Goal: Information Seeking & Learning: Learn about a topic

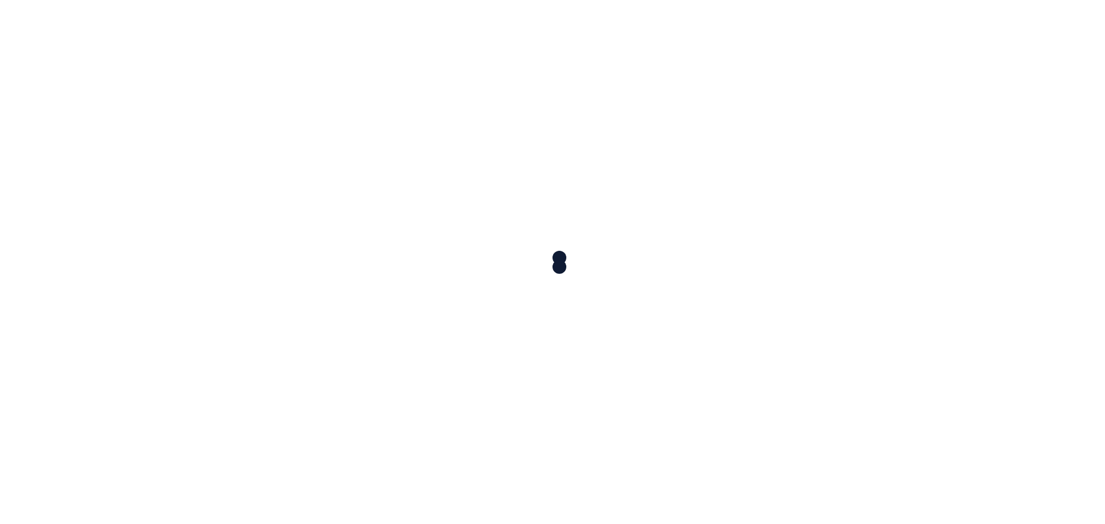
click at [553, 231] on div at bounding box center [552, 262] width 1105 height 524
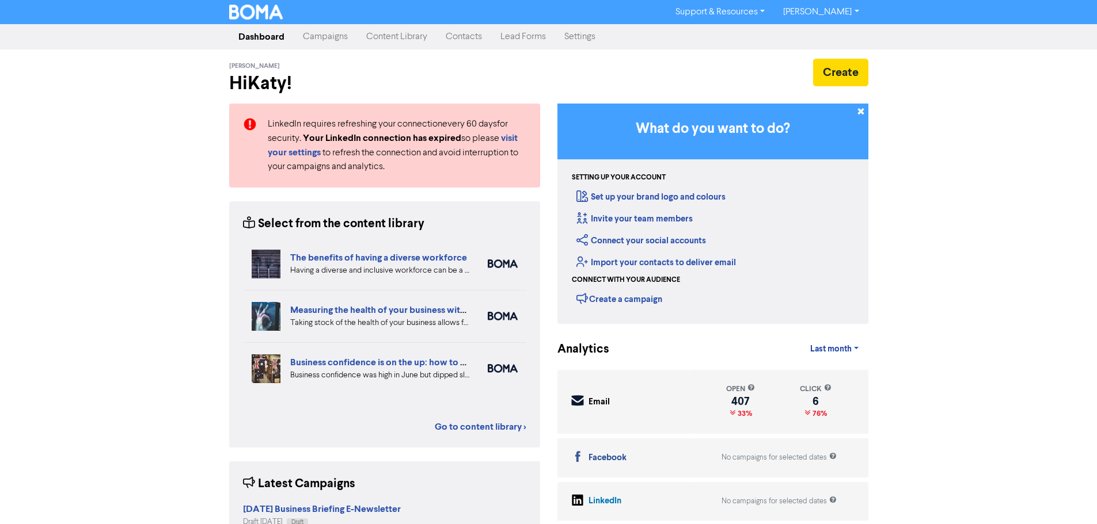
click at [379, 35] on link "Content Library" at bounding box center [396, 36] width 79 height 23
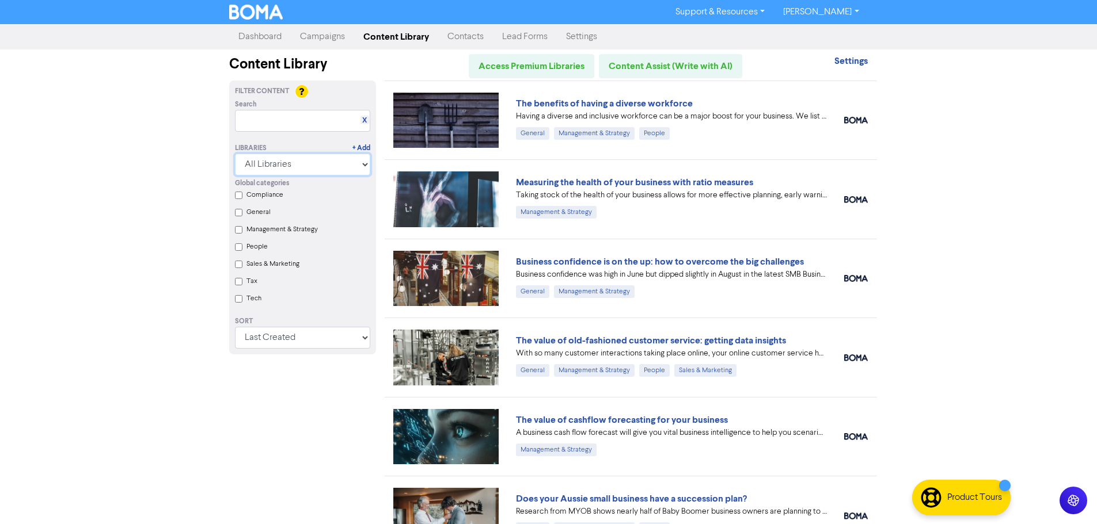
click at [364, 161] on select "All Libraries BOMA Other Partners Xero" at bounding box center [302, 165] width 135 height 22
click at [168, 213] on div "Support & Resources Video Tutorials FAQ & Guides Marketing Education Katy Day L…" at bounding box center [548, 262] width 1097 height 524
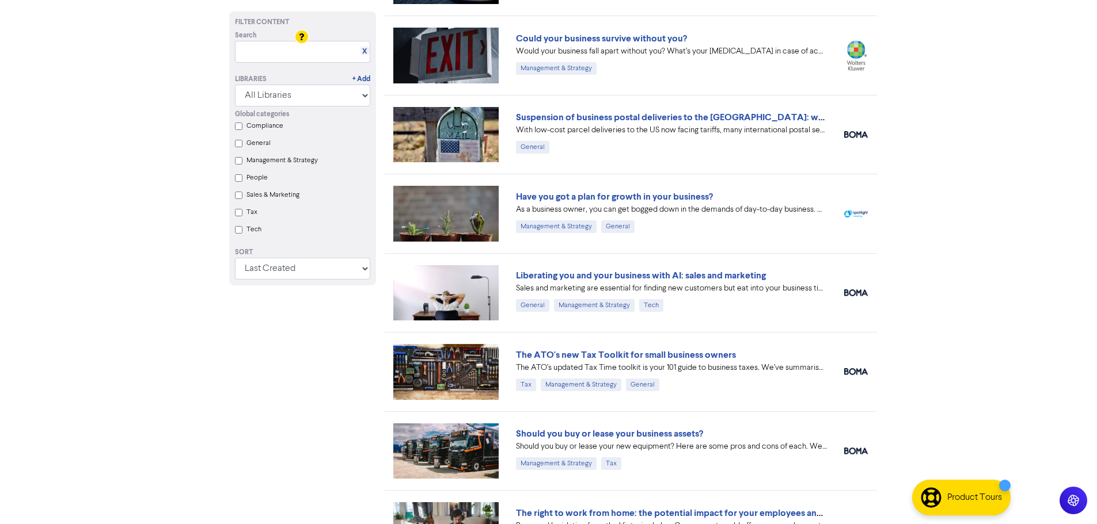
scroll to position [633, 0]
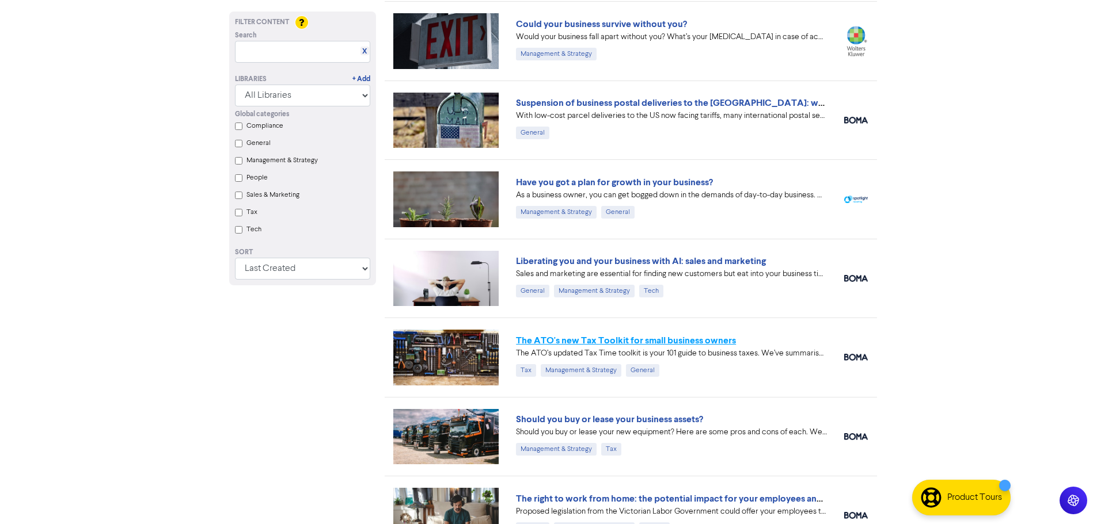
click at [693, 339] on link "The ATO's new Tax Toolkit for small business owners" at bounding box center [626, 341] width 220 height 12
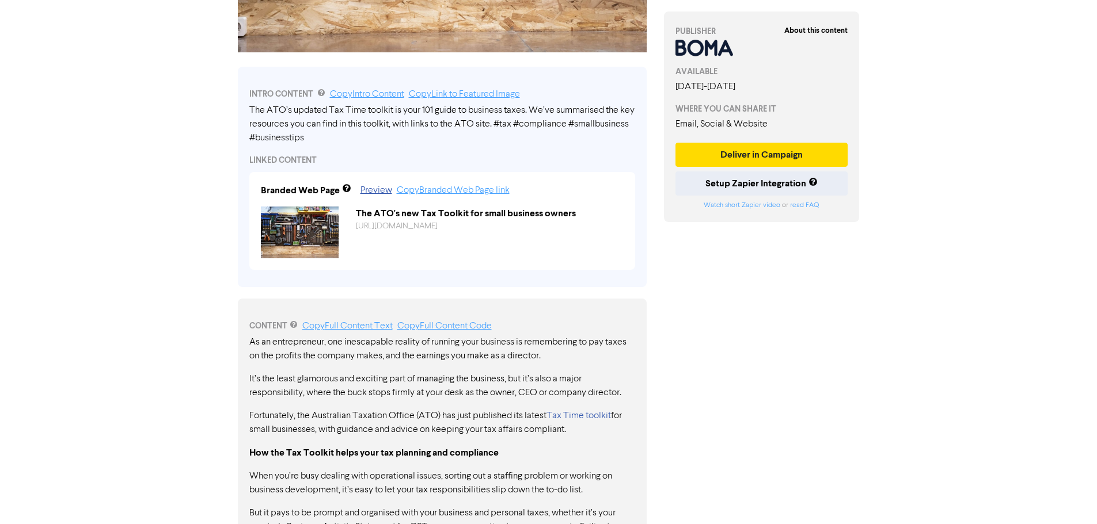
scroll to position [345, 0]
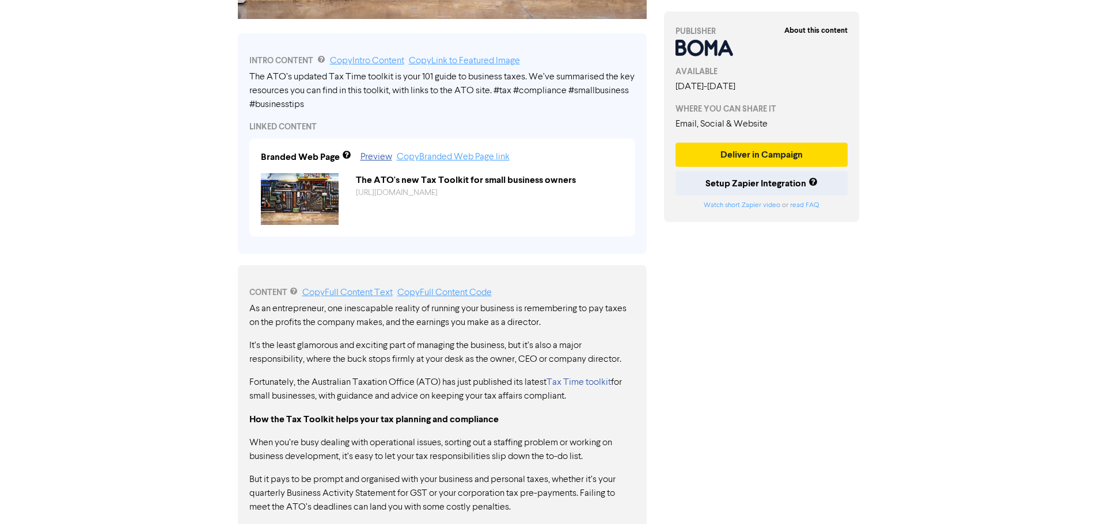
drag, startPoint x: 257, startPoint y: 307, endPoint x: 479, endPoint y: 360, distance: 228.8
click at [722, 323] on div "About this content PUBLISHER AVAILABLE [DATE] - [DATE] WHERE YOU CAN SHARE IT E…" at bounding box center [761, 310] width 213 height 1198
drag, startPoint x: 365, startPoint y: 311, endPoint x: 589, endPoint y: 326, distance: 225.0
click at [575, 319] on p "As an entrepreneur, one inescapable reality of running your business is remembe…" at bounding box center [442, 316] width 386 height 28
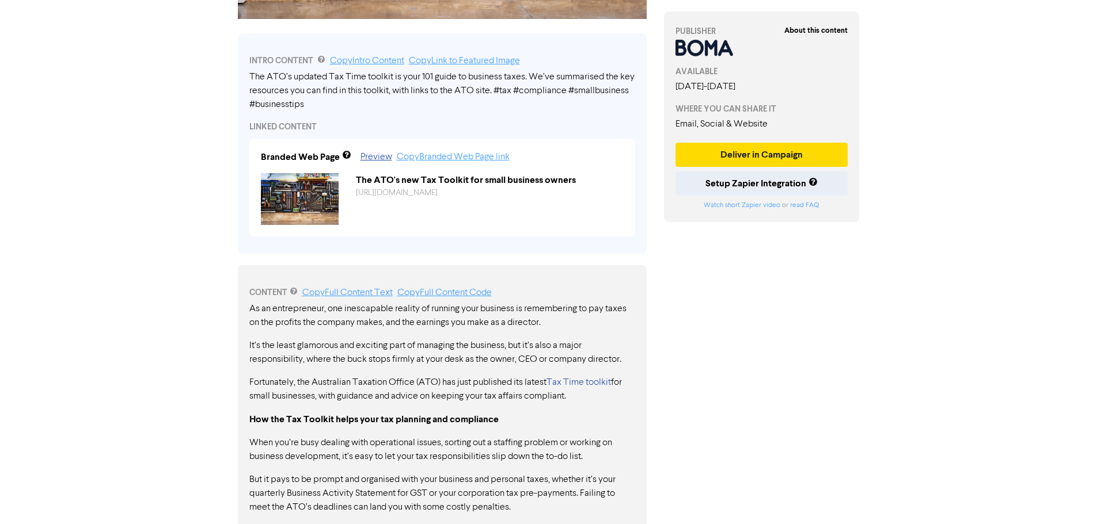
drag, startPoint x: 589, startPoint y: 326, endPoint x: 252, endPoint y: 312, distance: 337.6
click at [252, 312] on p "As an entrepreneur, one inescapable reality of running your business is remembe…" at bounding box center [442, 316] width 386 height 28
click at [573, 326] on p "As an entrepreneur, one inescapable reality of running your business is remembe…" at bounding box center [442, 316] width 386 height 28
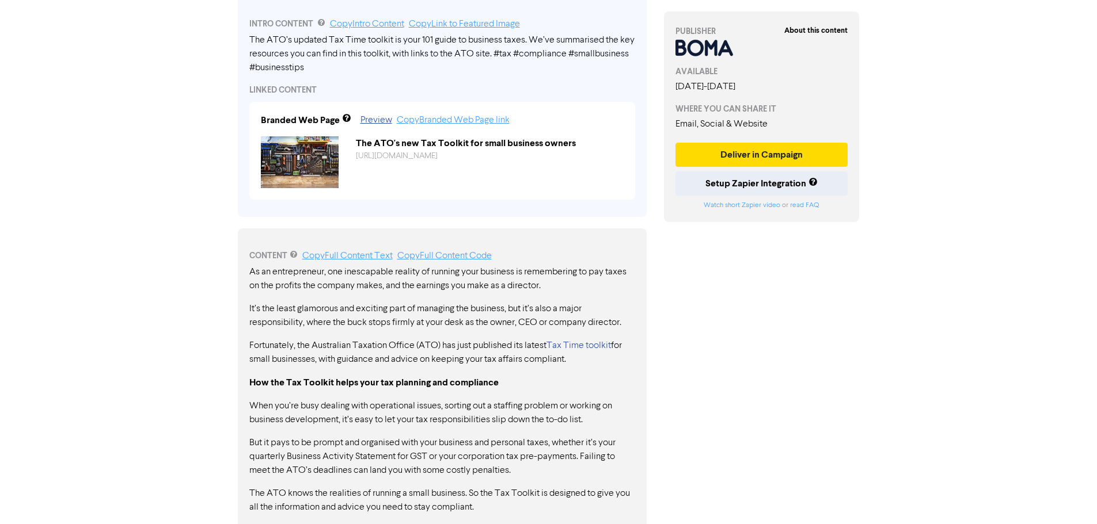
scroll to position [403, 0]
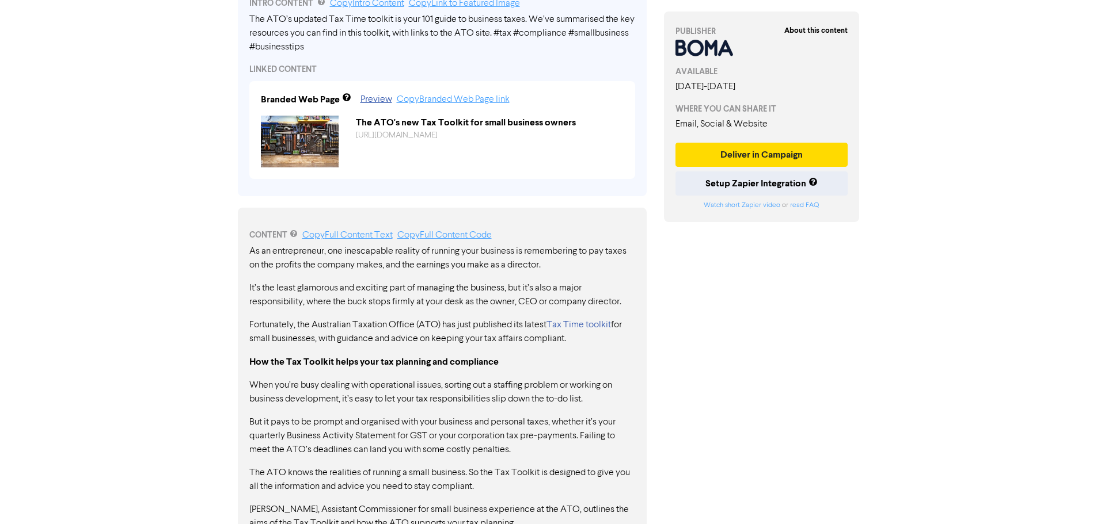
drag, startPoint x: 265, startPoint y: 362, endPoint x: 556, endPoint y: 368, distance: 291.3
click at [517, 367] on p "How the Tax Toolkit helps your tax planning and compliance" at bounding box center [442, 362] width 386 height 14
click at [568, 368] on p "How the Tax Toolkit helps your tax planning and compliance" at bounding box center [442, 362] width 386 height 14
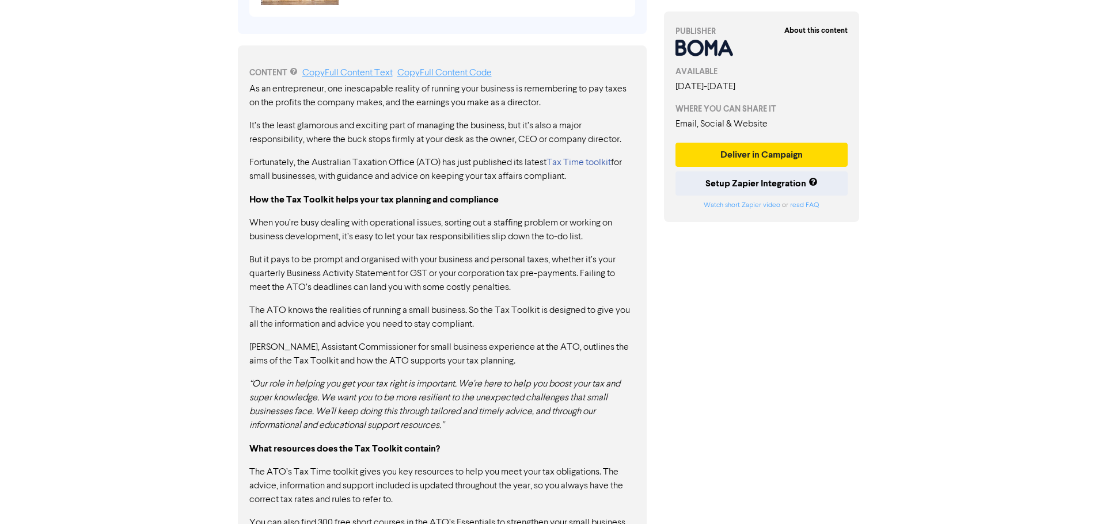
scroll to position [576, 0]
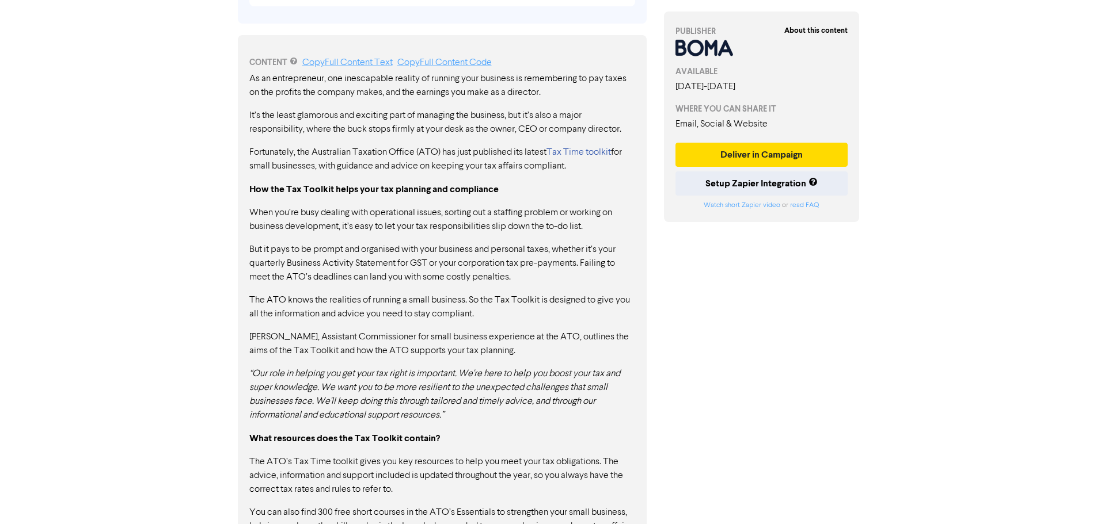
drag, startPoint x: 470, startPoint y: 212, endPoint x: 613, endPoint y: 235, distance: 144.6
click at [579, 224] on p "When you’re busy dealing with operational issues, sorting out a staffing proble…" at bounding box center [442, 220] width 386 height 28
click at [630, 244] on p "But it pays to be prompt and organised with your business and personal taxes, w…" at bounding box center [442, 263] width 386 height 41
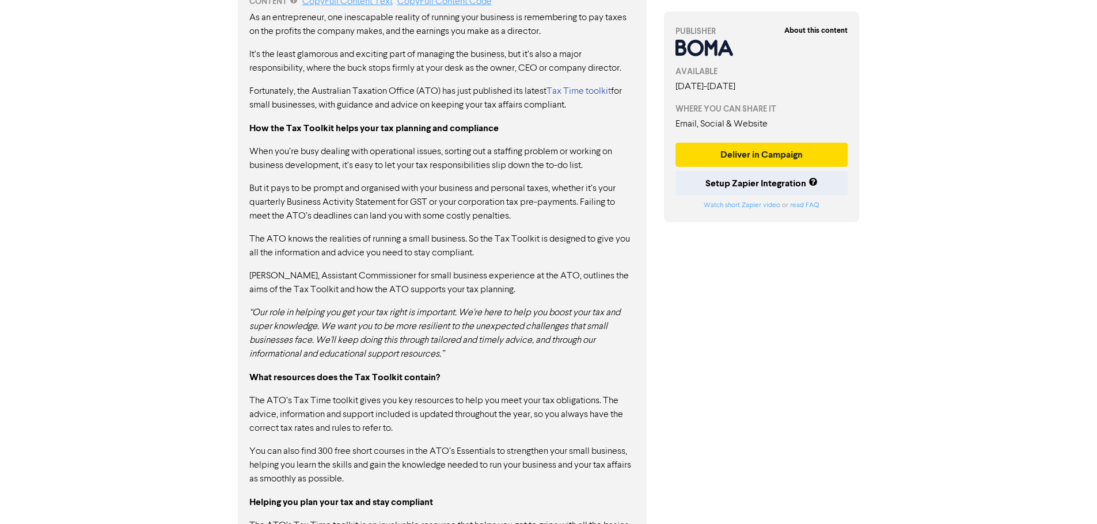
scroll to position [730, 0]
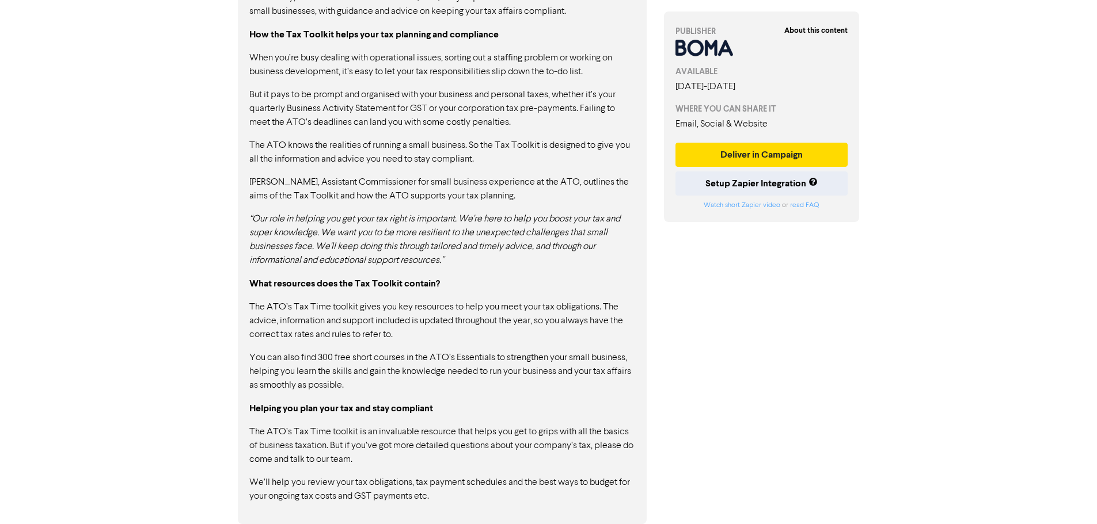
drag, startPoint x: 318, startPoint y: 283, endPoint x: 431, endPoint y: 285, distance: 112.8
click at [431, 285] on strong "What resources does the Tax Toolkit contain?" at bounding box center [344, 284] width 191 height 12
click at [444, 287] on p "What resources does the Tax Toolkit contain?" at bounding box center [442, 284] width 386 height 14
drag, startPoint x: 409, startPoint y: 311, endPoint x: 472, endPoint y: 322, distance: 63.6
click at [454, 315] on p "The ATO’s Tax Time toolkit gives you key resources to help you meet your tax ob…" at bounding box center [442, 320] width 386 height 41
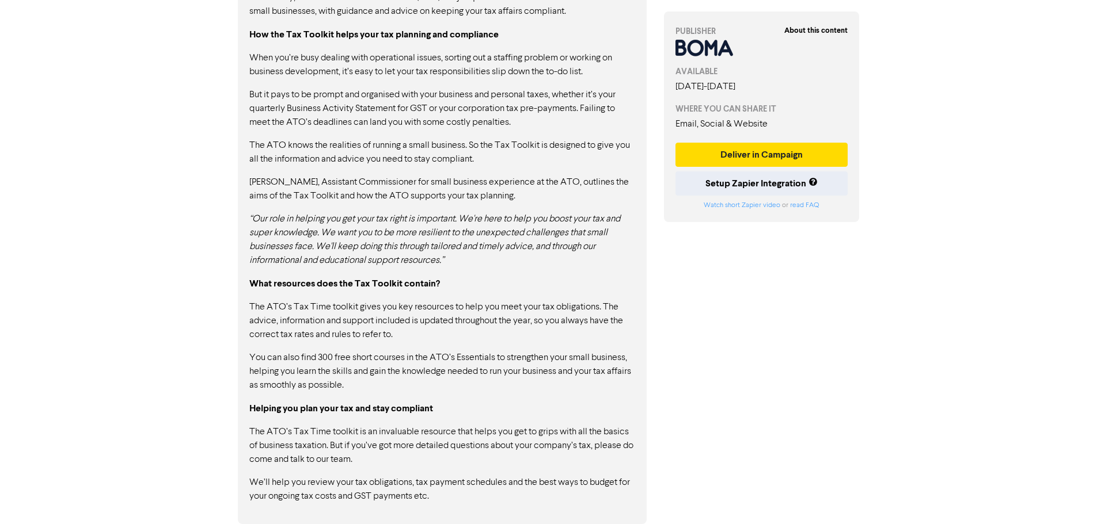
click at [483, 333] on p "The ATO’s Tax Time toolkit gives you key resources to help you meet your tax ob…" at bounding box center [442, 320] width 386 height 41
drag, startPoint x: 444, startPoint y: 326, endPoint x: 553, endPoint y: 331, distance: 108.9
click at [541, 327] on p "The ATO’s Tax Time toolkit gives you key resources to help you meet your tax ob…" at bounding box center [442, 320] width 386 height 41
click at [566, 338] on p "The ATO’s Tax Time toolkit gives you key resources to help you meet your tax ob…" at bounding box center [442, 320] width 386 height 41
drag, startPoint x: 538, startPoint y: 322, endPoint x: 578, endPoint y: 337, distance: 43.0
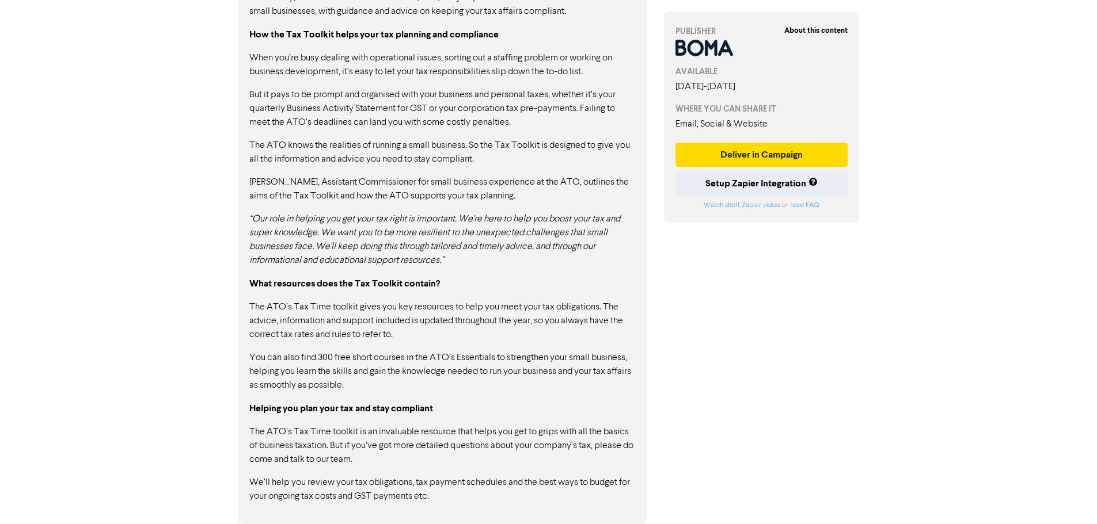
click at [578, 337] on p "The ATO’s Tax Time toolkit gives you key resources to help you meet your tax ob…" at bounding box center [442, 320] width 386 height 41
click at [581, 340] on p "The ATO’s Tax Time toolkit gives you key resources to help you meet your tax ob…" at bounding box center [442, 320] width 386 height 41
drag, startPoint x: 539, startPoint y: 322, endPoint x: 569, endPoint y: 330, distance: 30.9
click at [569, 330] on p "The ATO’s Tax Time toolkit gives you key resources to help you meet your tax ob…" at bounding box center [442, 320] width 386 height 41
drag, startPoint x: 537, startPoint y: 320, endPoint x: 410, endPoint y: 341, distance: 128.3
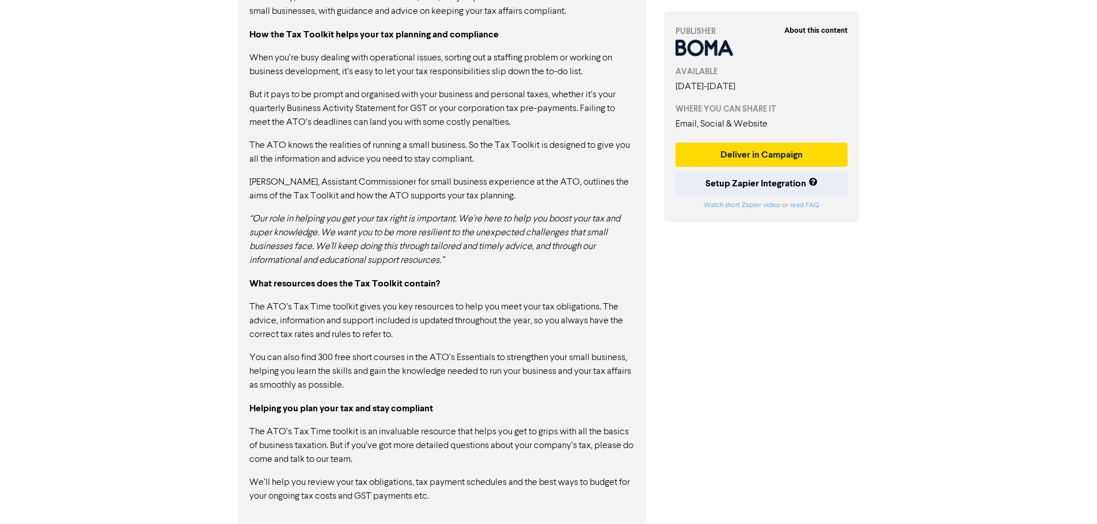
click at [410, 341] on p "The ATO’s Tax Time toolkit gives you key resources to help you meet your tax ob…" at bounding box center [442, 320] width 386 height 41
drag, startPoint x: 538, startPoint y: 323, endPoint x: 582, endPoint y: 334, distance: 45.1
click at [582, 334] on p "The ATO’s Tax Time toolkit gives you key resources to help you meet your tax ob…" at bounding box center [442, 320] width 386 height 41
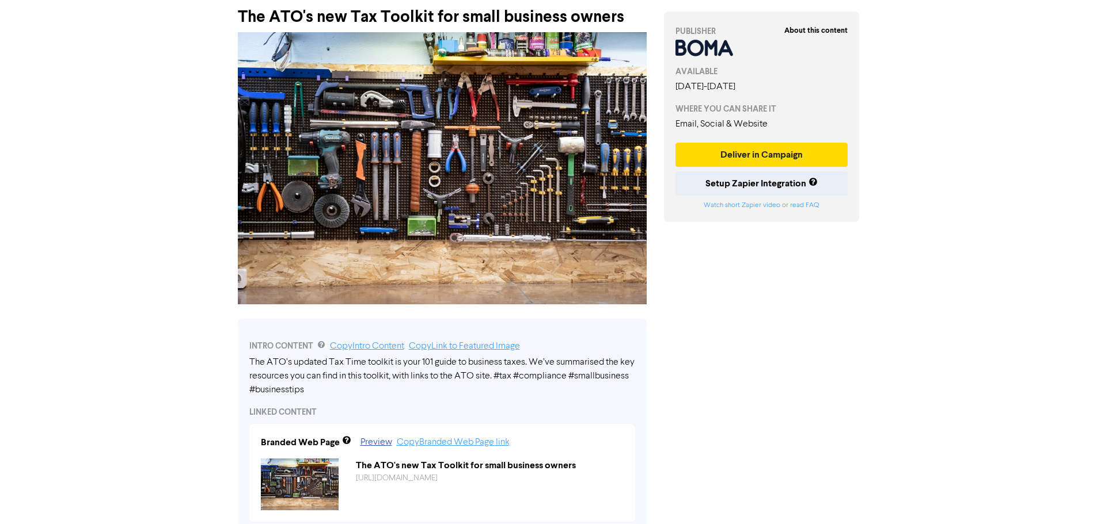
scroll to position [0, 0]
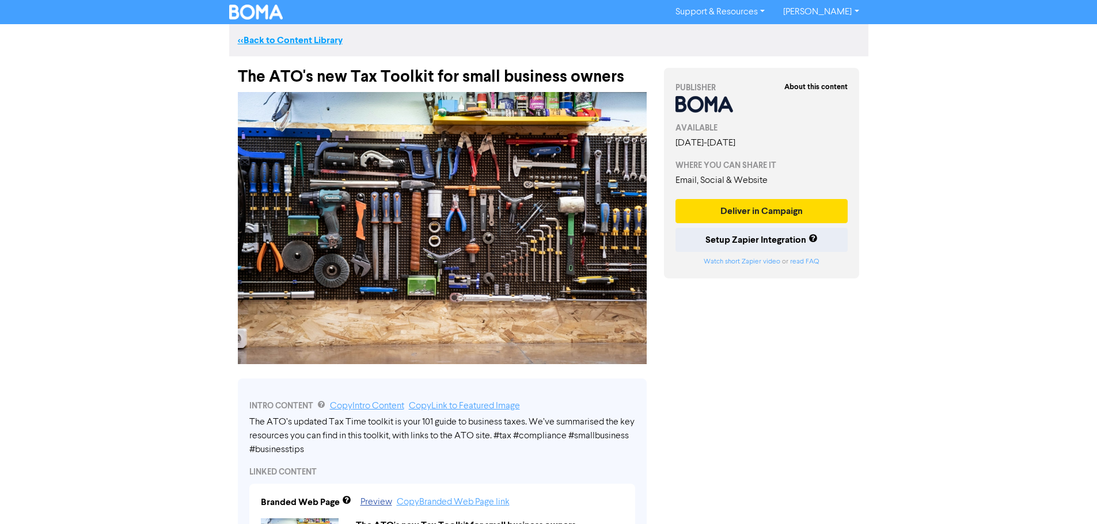
click at [254, 37] on link "<< Back to Content Library" at bounding box center [290, 41] width 105 height 12
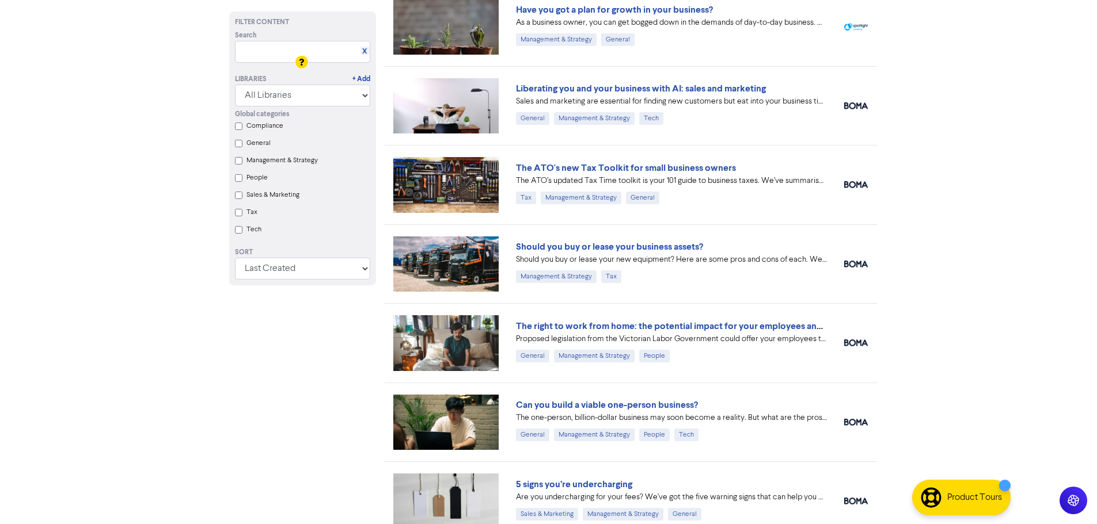
scroll to position [863, 0]
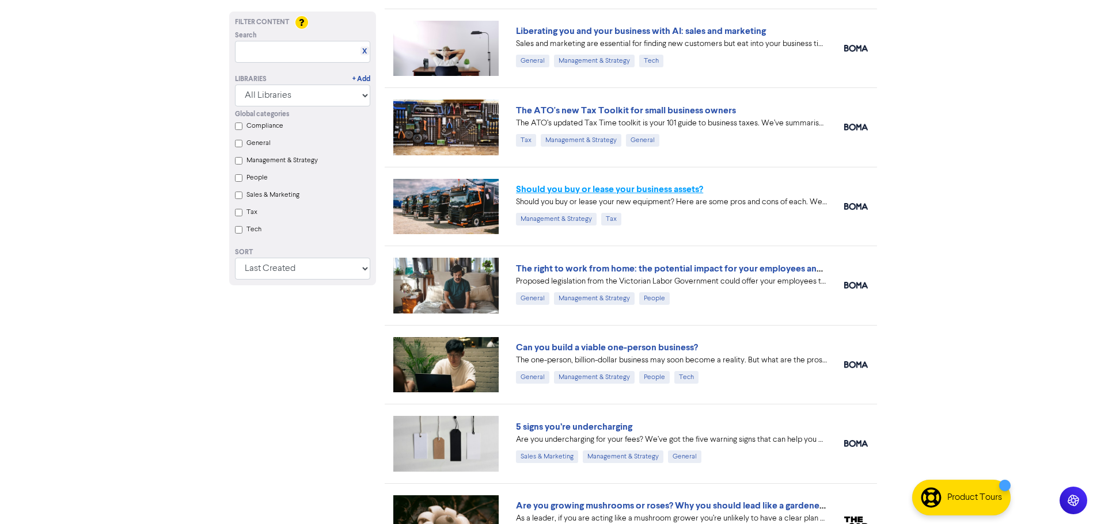
click at [642, 189] on link "Should you buy or lease your business assets?" at bounding box center [609, 190] width 187 height 12
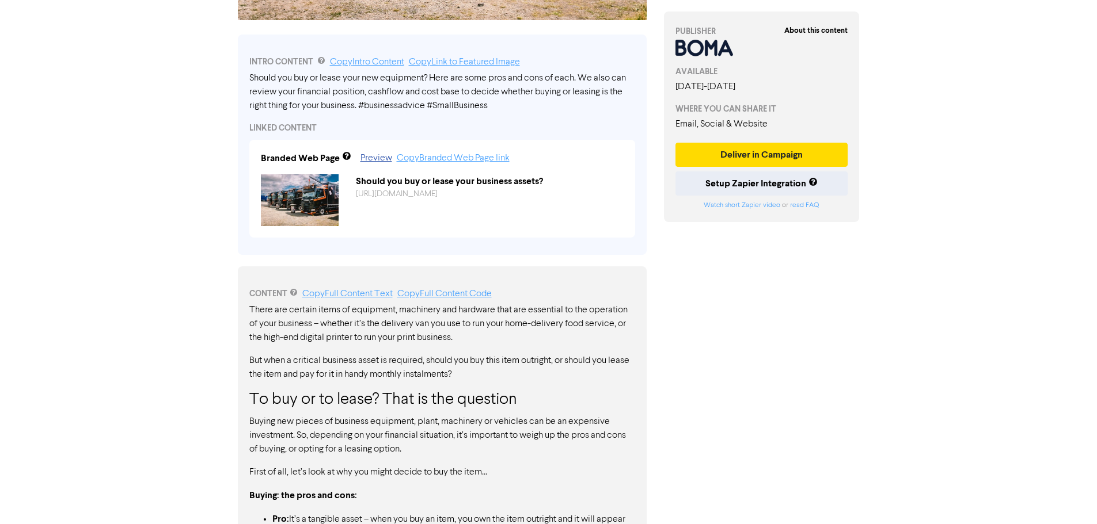
scroll to position [345, 0]
drag, startPoint x: 478, startPoint y: 314, endPoint x: 592, endPoint y: 337, distance: 115.7
click at [581, 333] on p "There are certain items of equipment, machinery and hardware that are essential…" at bounding box center [442, 322] width 386 height 41
click at [595, 339] on p "There are certain items of equipment, machinery and hardware that are essential…" at bounding box center [442, 322] width 386 height 41
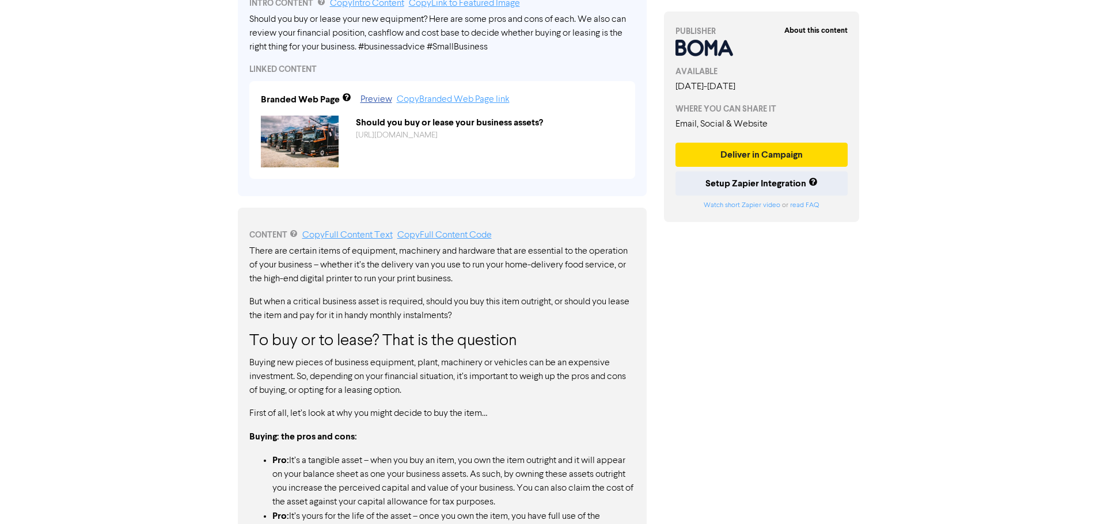
drag, startPoint x: 412, startPoint y: 344, endPoint x: 510, endPoint y: 349, distance: 98.5
click at [500, 349] on h3 "To buy or to lease? That is the question" at bounding box center [442, 342] width 386 height 20
click at [535, 348] on h3 "To buy or to lease? That is the question" at bounding box center [442, 342] width 386 height 20
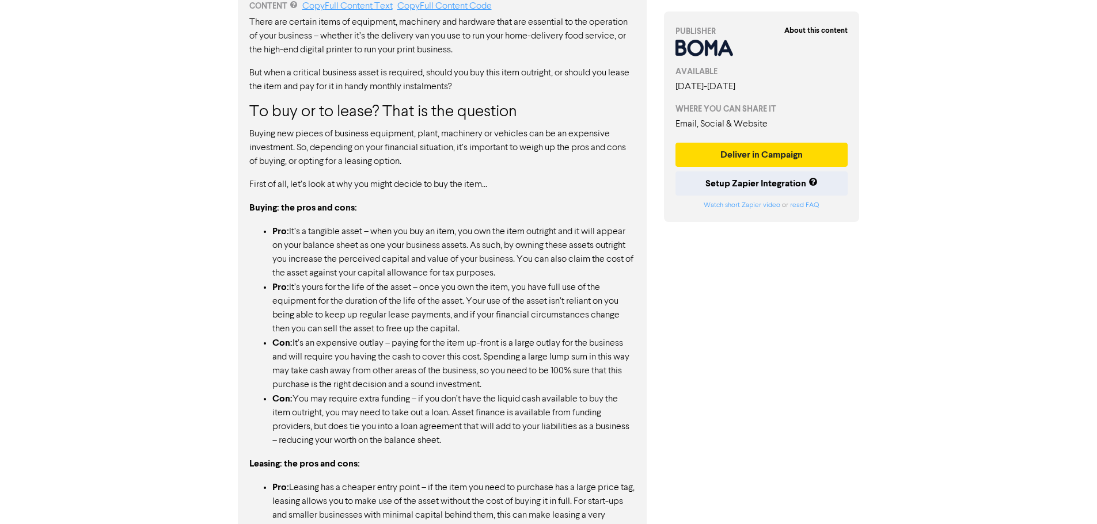
scroll to position [633, 0]
drag, startPoint x: 280, startPoint y: 209, endPoint x: 372, endPoint y: 214, distance: 92.2
click at [370, 213] on p "Buying: the pros and cons:" at bounding box center [442, 207] width 386 height 14
click at [372, 214] on p "Buying: the pros and cons:" at bounding box center [442, 207] width 386 height 14
drag, startPoint x: 302, startPoint y: 230, endPoint x: 406, endPoint y: 235, distance: 104.3
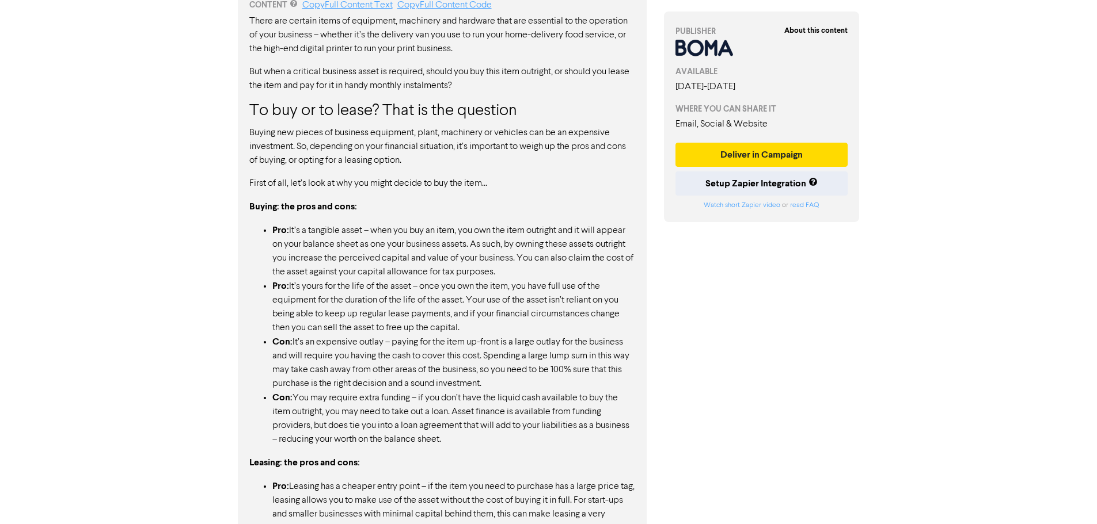
click at [406, 235] on li "Pro: It’s a tangible asset – when you buy an item, you own the item outright an…" at bounding box center [453, 251] width 363 height 56
click at [411, 238] on li "Pro: It’s a tangible asset – when you buy an item, you own the item outright an…" at bounding box center [453, 251] width 363 height 56
drag, startPoint x: 288, startPoint y: 287, endPoint x: 398, endPoint y: 295, distance: 110.8
click at [389, 292] on li "Pro: It’s yours for the life of the asset – once you own the item, you have ful…" at bounding box center [453, 307] width 363 height 56
click at [431, 300] on li "Pro: It’s yours for the life of the asset – once you own the item, you have ful…" at bounding box center [453, 307] width 363 height 56
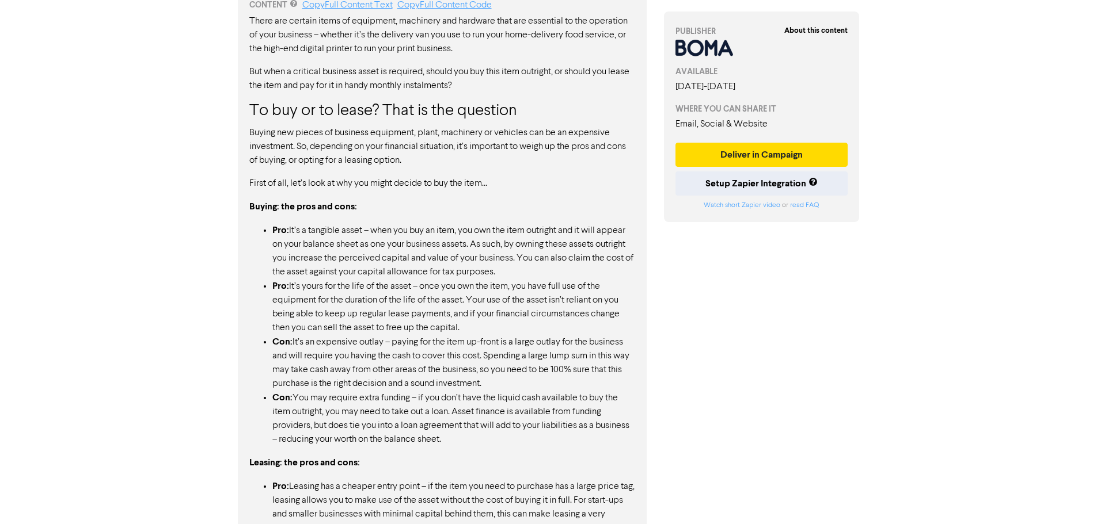
drag, startPoint x: 431, startPoint y: 291, endPoint x: 612, endPoint y: 290, distance: 181.3
click at [608, 288] on li "Pro: It’s yours for the life of the asset – once you own the item, you have ful…" at bounding box center [453, 307] width 363 height 56
click at [615, 292] on li "Pro: It’s yours for the life of the asset – once you own the item, you have ful…" at bounding box center [453, 307] width 363 height 56
drag, startPoint x: 422, startPoint y: 304, endPoint x: 516, endPoint y: 304, distance: 94.4
click at [516, 304] on li "Pro: It’s yours for the life of the asset – once you own the item, you have ful…" at bounding box center [453, 307] width 363 height 56
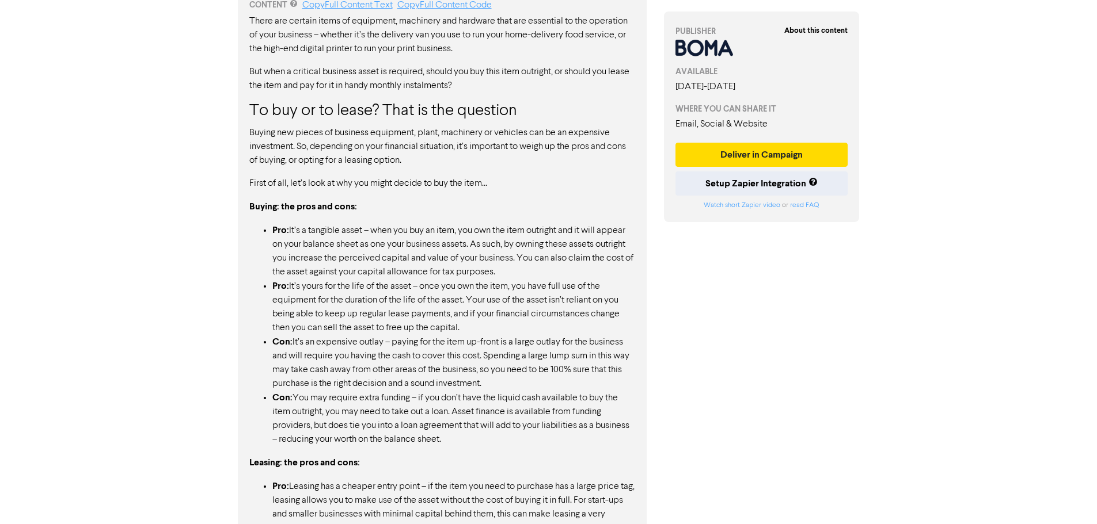
click at [524, 305] on li "Pro: It’s yours for the life of the asset – once you own the item, you have ful…" at bounding box center [453, 307] width 363 height 56
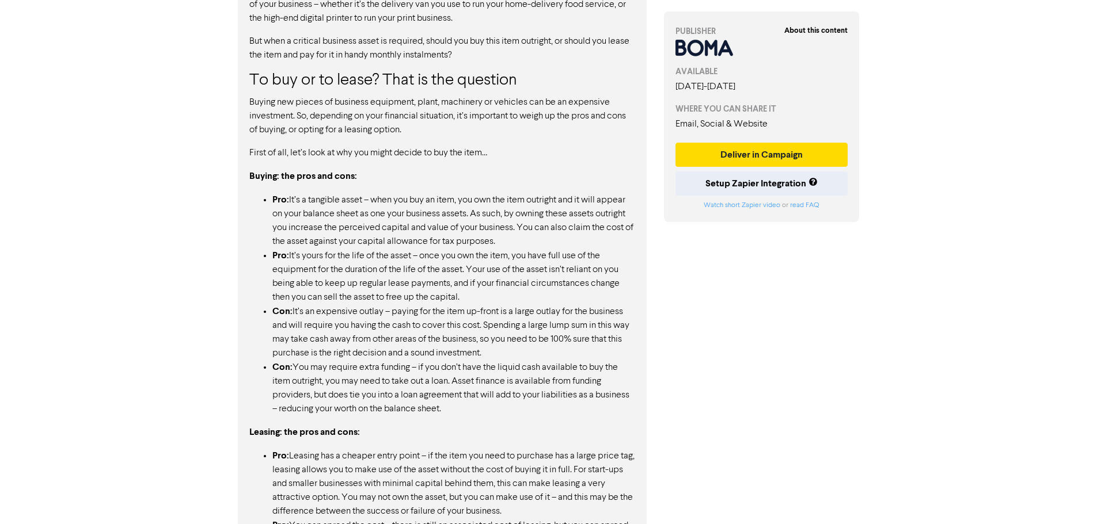
scroll to position [691, 0]
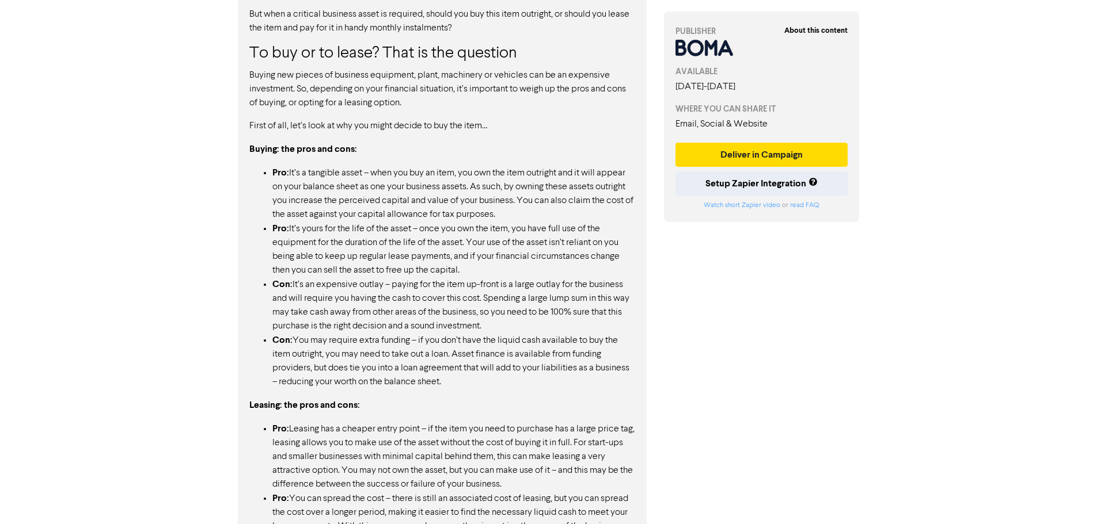
drag, startPoint x: 474, startPoint y: 352, endPoint x: 576, endPoint y: 368, distance: 102.7
click at [575, 367] on li "Con: You may require extra funding – if you don’t have the liquid cash availabl…" at bounding box center [453, 361] width 363 height 56
click at [576, 370] on li "Con: You may require extra funding – if you don’t have the liquid cash availabl…" at bounding box center [453, 361] width 363 height 56
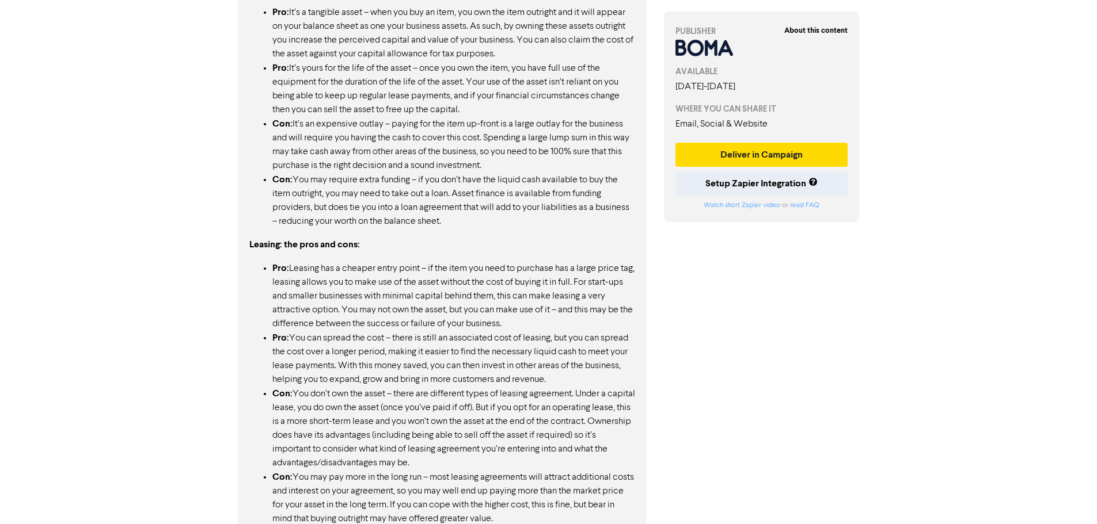
scroll to position [863, 0]
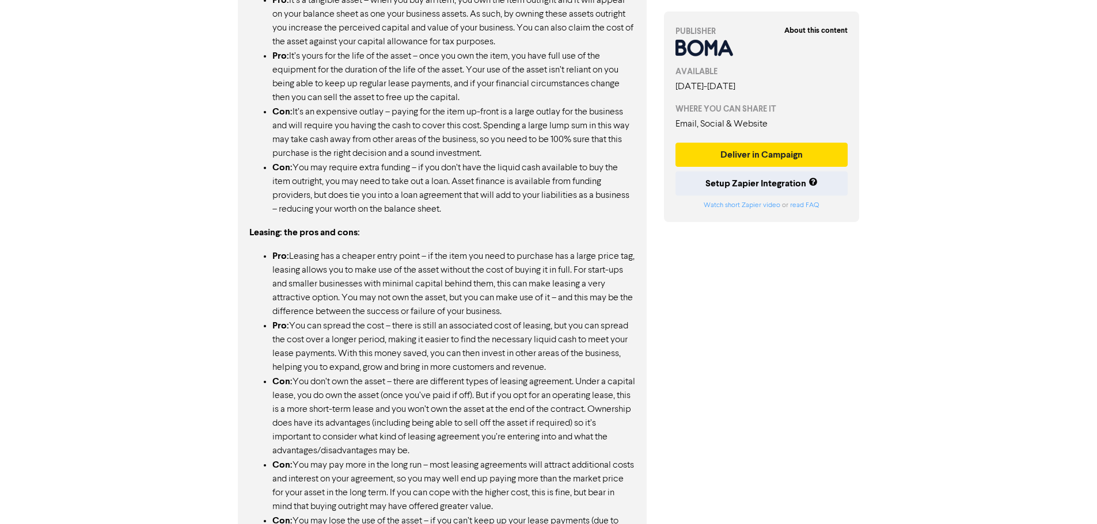
drag, startPoint x: 447, startPoint y: 265, endPoint x: 521, endPoint y: 280, distance: 75.7
click at [521, 280] on li "Pro: Leasing has a cheaper entry point – if the item you need to purchase has a…" at bounding box center [453, 284] width 363 height 70
drag, startPoint x: 512, startPoint y: 283, endPoint x: 591, endPoint y: 307, distance: 82.9
click at [577, 295] on li "Pro: Leasing has a cheaper entry point – if the item you need to purchase has a…" at bounding box center [453, 284] width 363 height 70
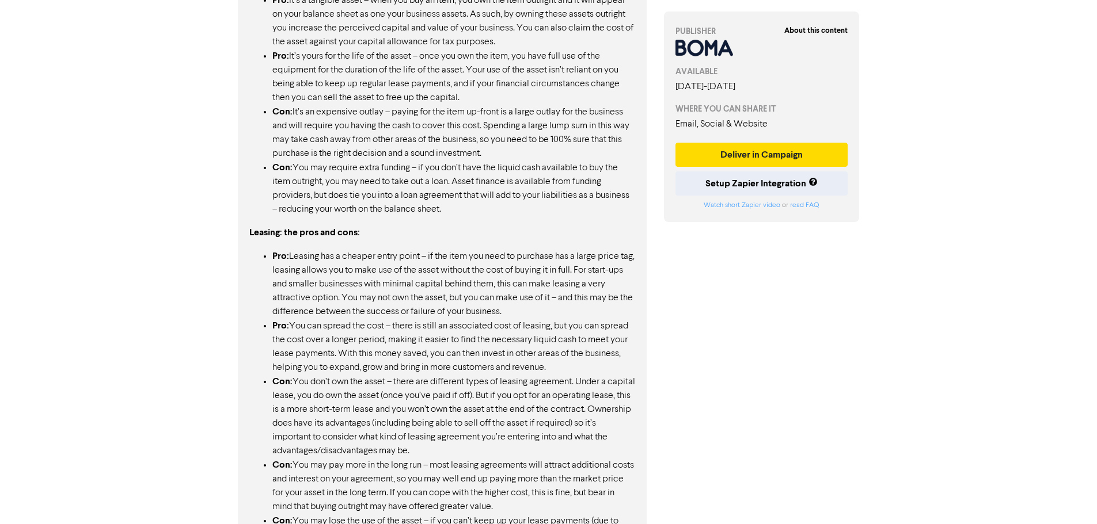
click at [591, 307] on li "Pro: Leasing has a cheaper entry point – if the item you need to purchase has a…" at bounding box center [453, 284] width 363 height 70
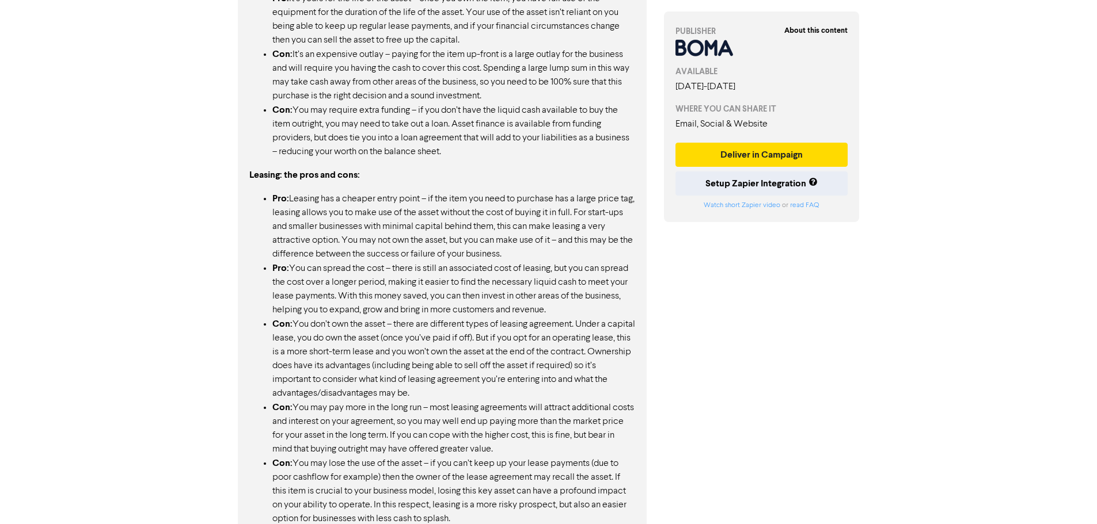
drag, startPoint x: 296, startPoint y: 327, endPoint x: 452, endPoint y: 319, distance: 155.6
click at [449, 319] on li "Con: You don’t own the asset – there are different types of leasing agreement. …" at bounding box center [453, 358] width 363 height 83
click at [466, 325] on li "Con: You don’t own the asset – there are different types of leasing agreement. …" at bounding box center [453, 358] width 363 height 83
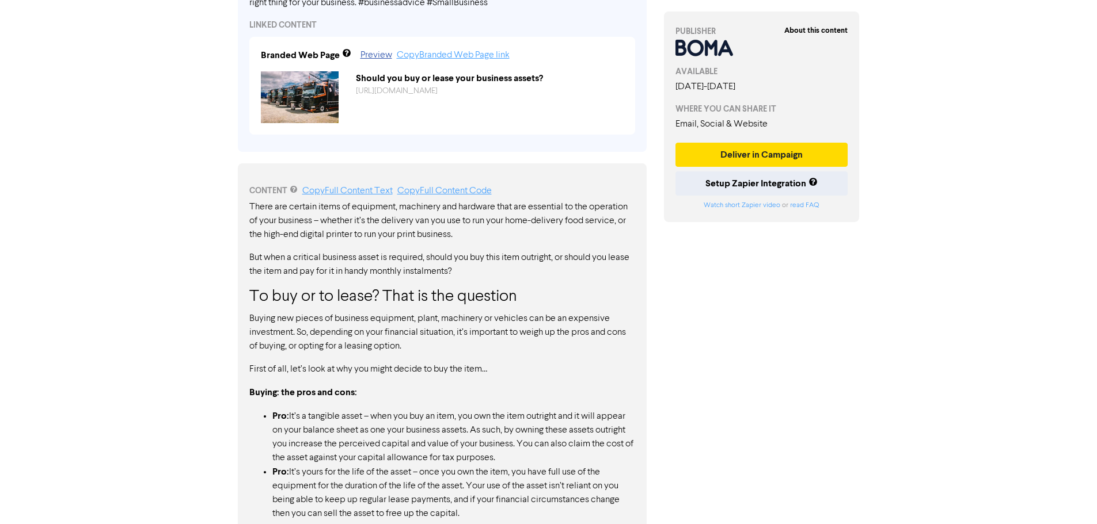
scroll to position [427, 0]
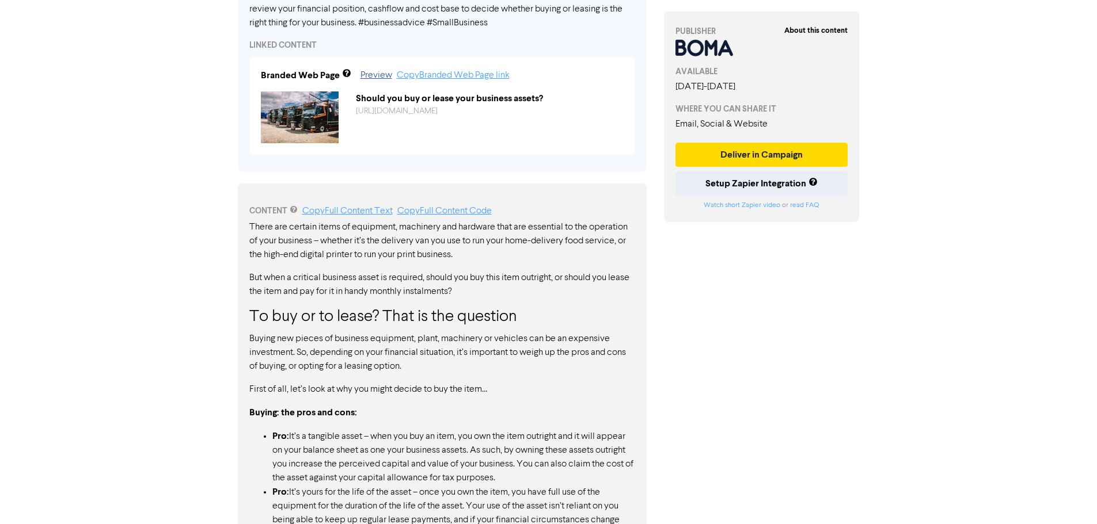
drag, startPoint x: 252, startPoint y: 224, endPoint x: 558, endPoint y: 310, distance: 318.0
click at [562, 312] on h3 "To buy or to lease? That is the question" at bounding box center [442, 318] width 386 height 20
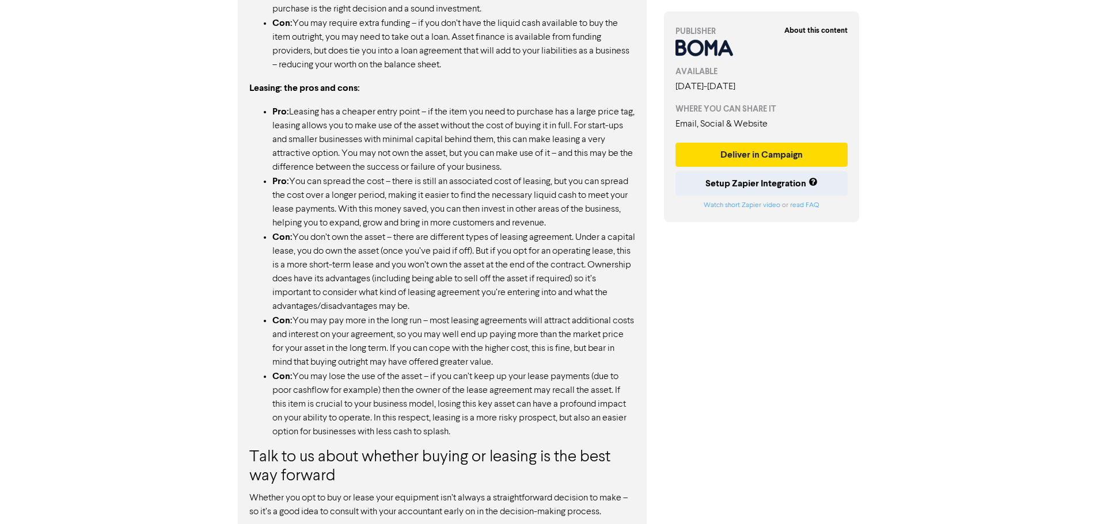
scroll to position [1060, 0]
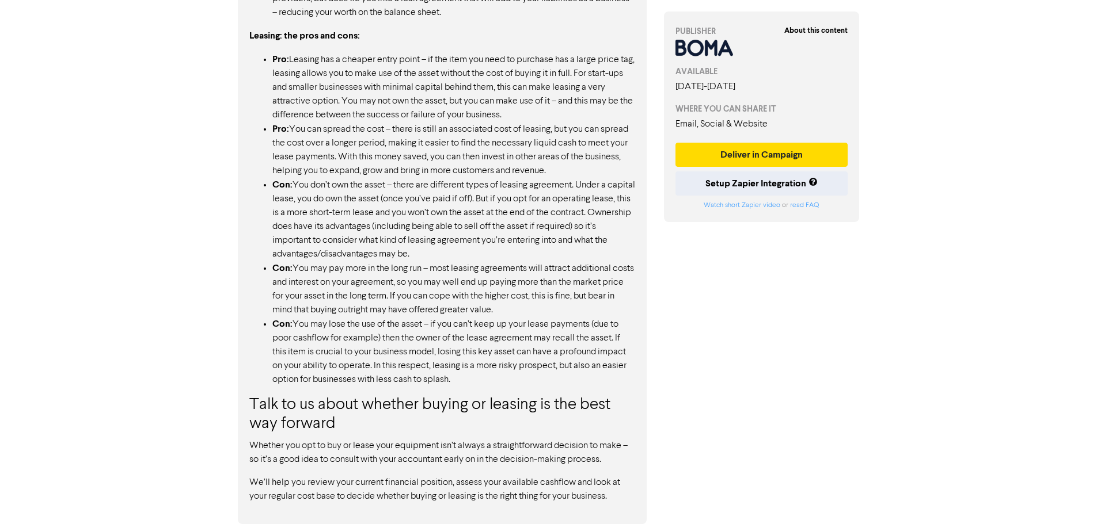
drag, startPoint x: 255, startPoint y: 441, endPoint x: 602, endPoint y: 482, distance: 349.6
click at [592, 477] on div "There are certain items of equipment, machinery and hardware that are essential…" at bounding box center [442, 45] width 386 height 916
click at [611, 490] on p "We’ll help you review your current financial position, assess your available ca…" at bounding box center [442, 490] width 386 height 28
drag, startPoint x: 615, startPoint y: 502, endPoint x: 262, endPoint y: 409, distance: 364.8
click at [262, 410] on div "There are certain items of equipment, machinery and hardware that are essential…" at bounding box center [442, 45] width 386 height 916
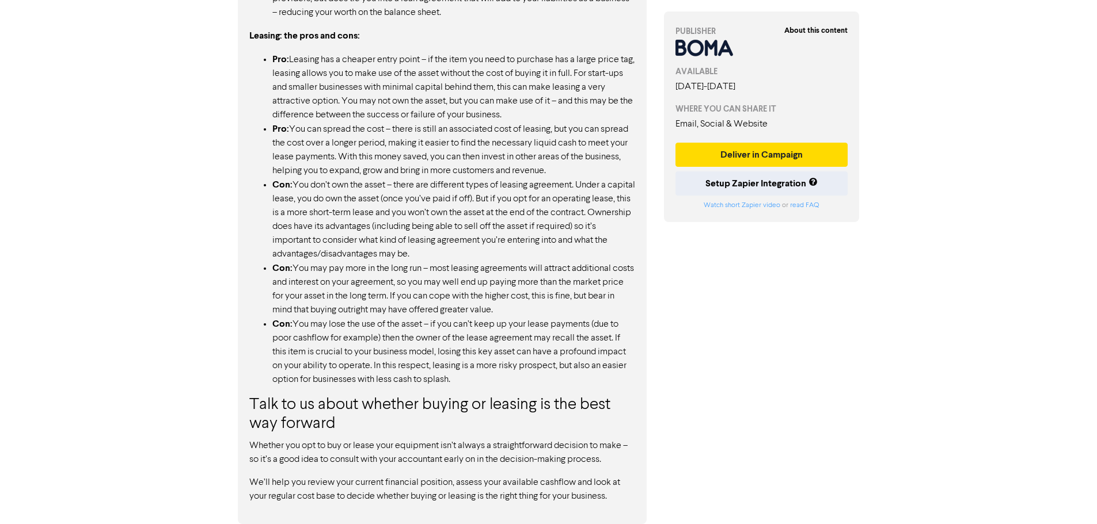
click at [262, 409] on h3 "Talk to us about whether buying or leasing is the best way forward" at bounding box center [442, 415] width 386 height 39
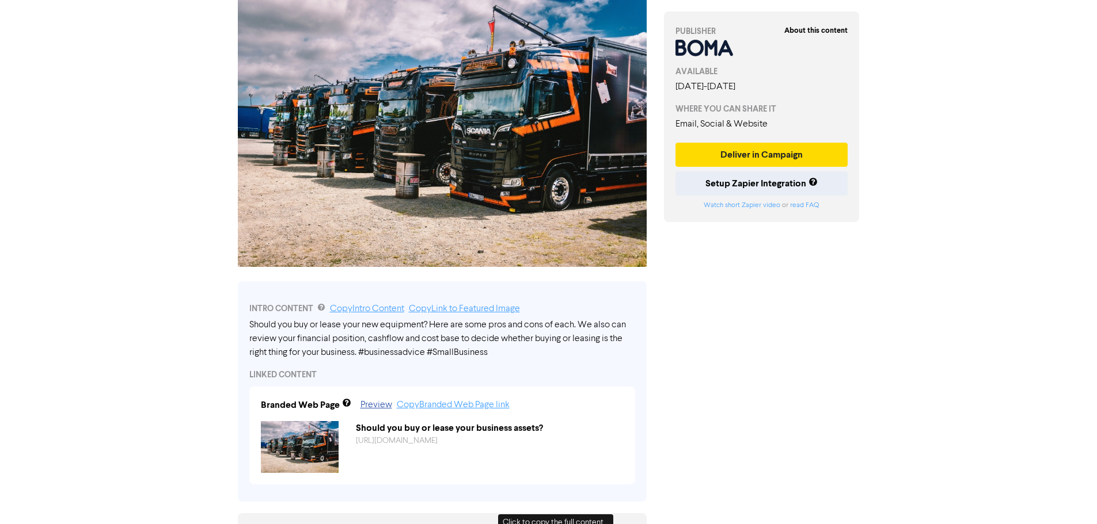
scroll to position [0, 0]
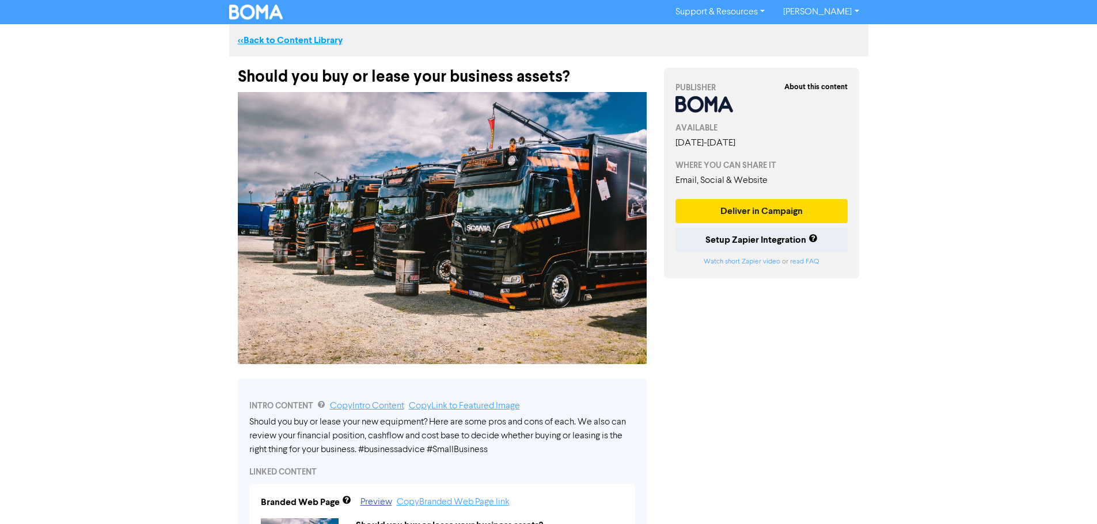
click at [243, 41] on link "<< Back to Content Library" at bounding box center [290, 41] width 105 height 12
